Goal: Transaction & Acquisition: Purchase product/service

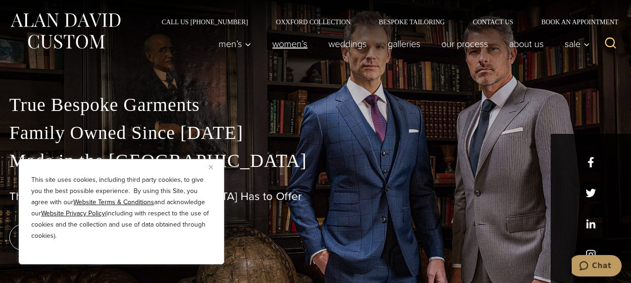
click at [286, 47] on link "Women’s" at bounding box center [290, 44] width 56 height 19
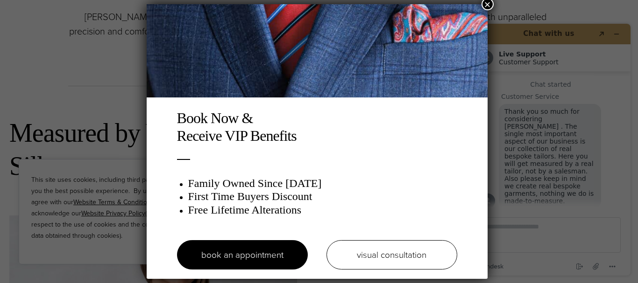
drag, startPoint x: 631, startPoint y: 14, endPoint x: 634, endPoint y: 41, distance: 26.8
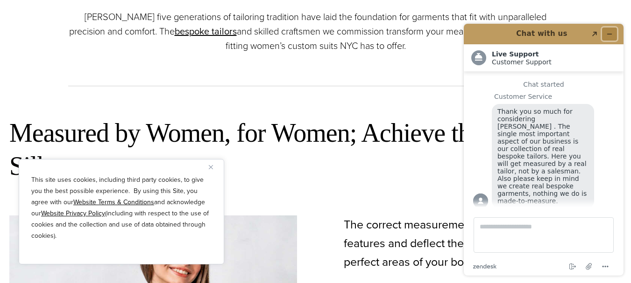
click at [608, 33] on icon "Minimize widget" at bounding box center [609, 34] width 7 height 7
